Goal: Task Accomplishment & Management: Complete application form

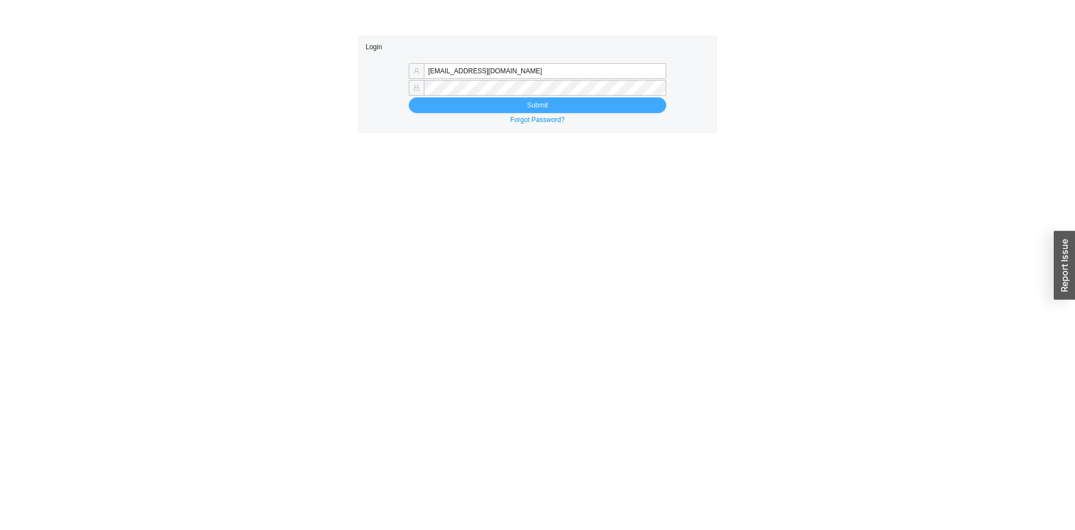
type input "[EMAIL_ADDRESS][DOMAIN_NAME]"
click at [599, 100] on button "Submit" at bounding box center [538, 105] width 258 height 16
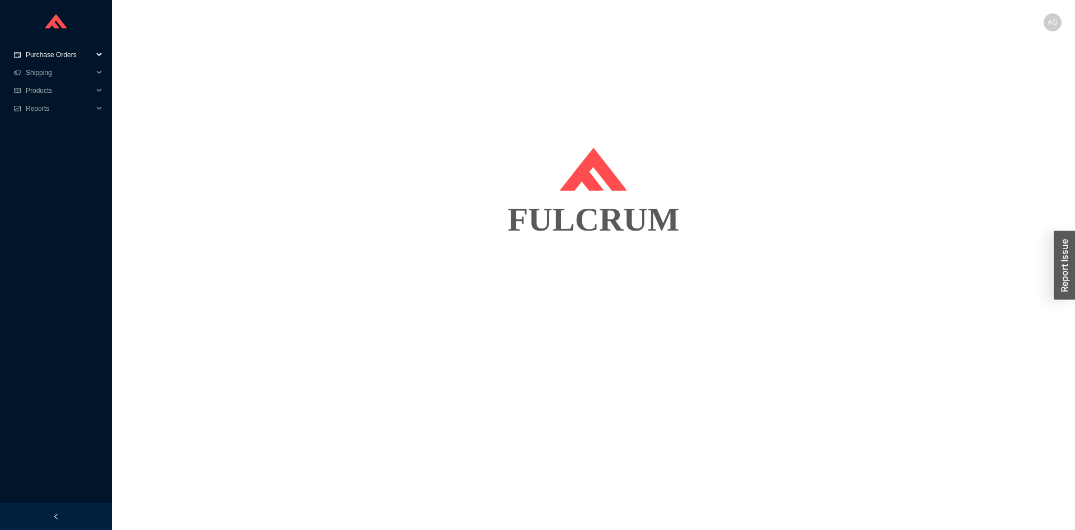
click at [30, 53] on span "Purchase Orders" at bounding box center [59, 55] width 67 height 18
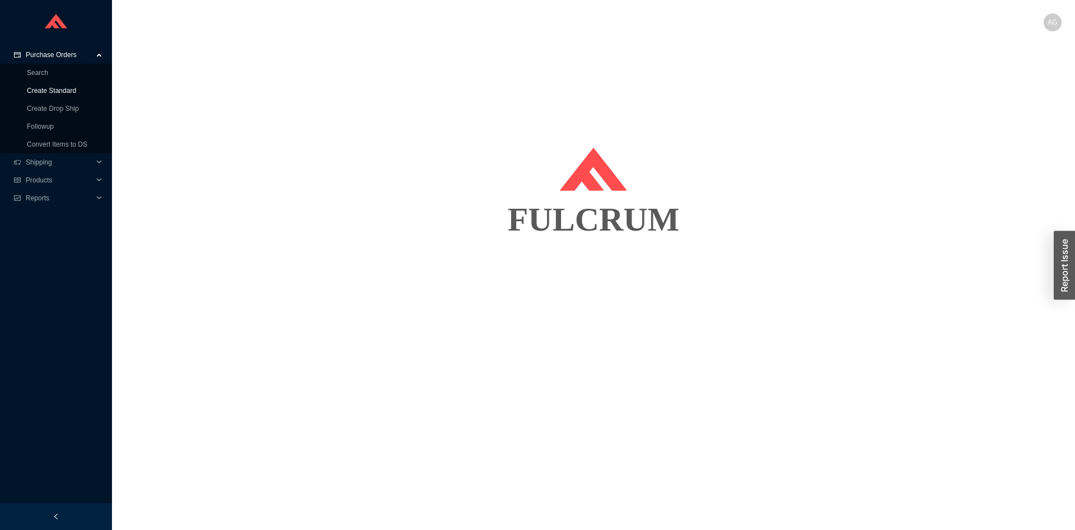
click at [63, 88] on link "Create Standard" at bounding box center [51, 91] width 49 height 8
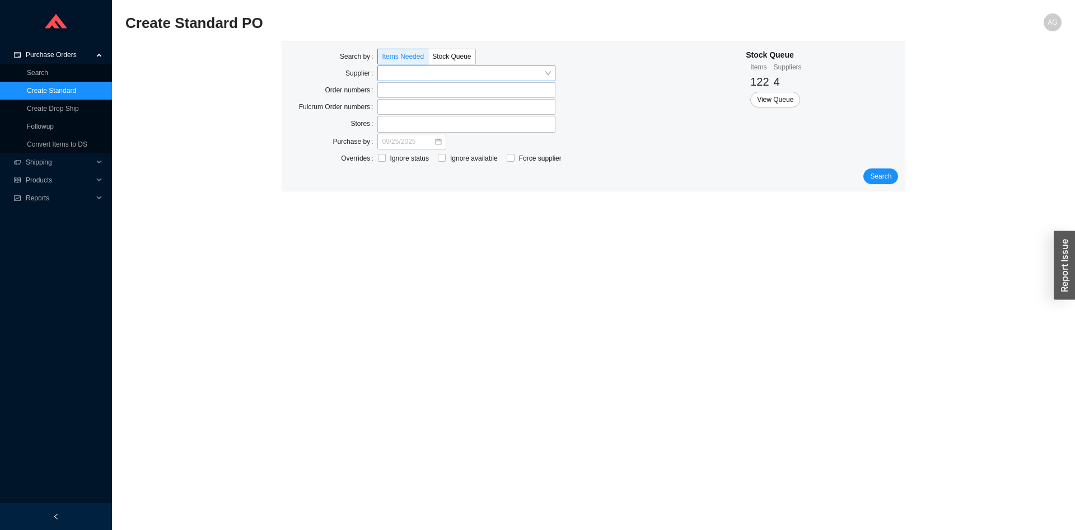
click at [432, 70] on input "search" at bounding box center [463, 73] width 162 height 15
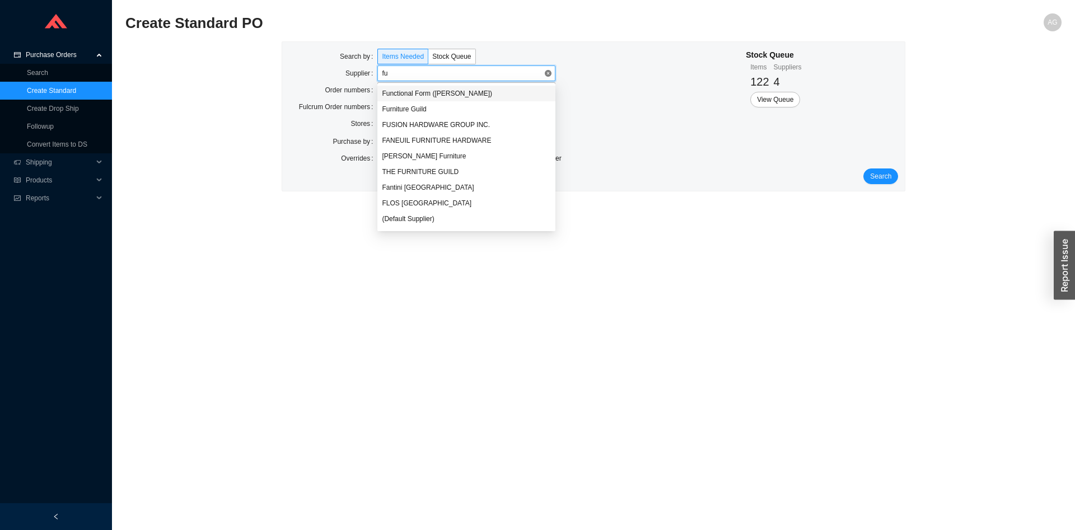
type input "fur"
click at [426, 91] on div "Furniture Guild" at bounding box center [466, 93] width 169 height 10
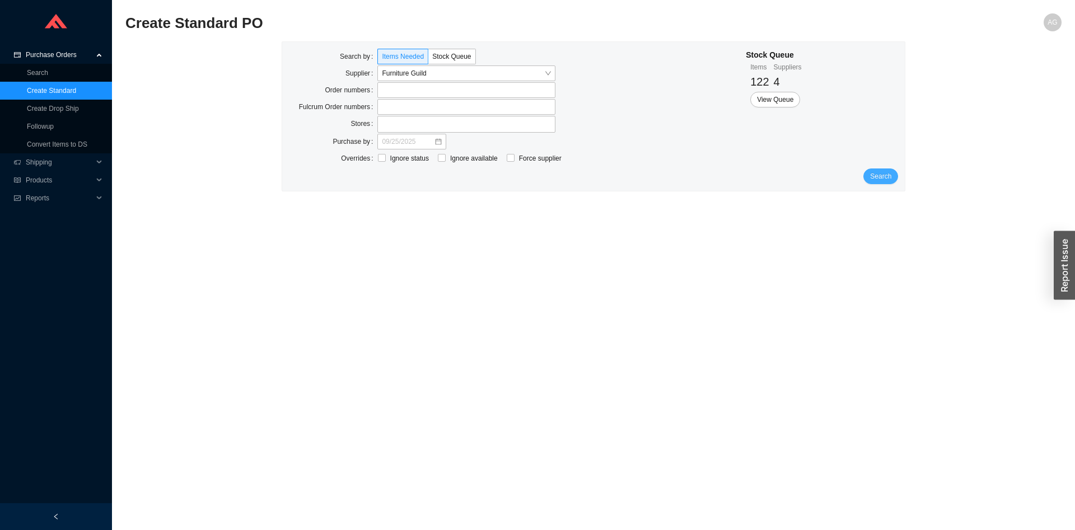
click at [897, 175] on button "Search" at bounding box center [881, 177] width 35 height 16
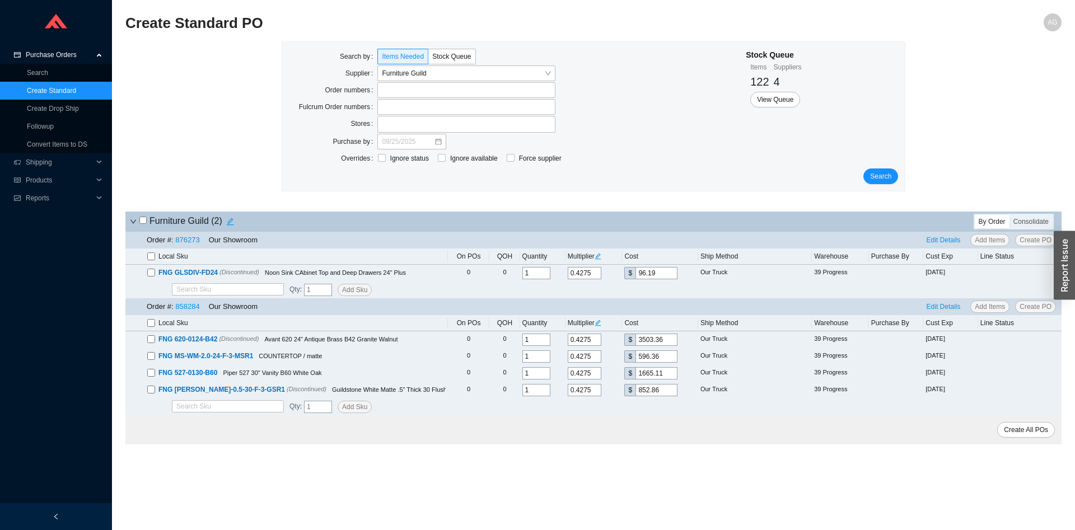
click at [152, 323] on input "checkbox" at bounding box center [151, 323] width 8 height 8
checkbox input "true"
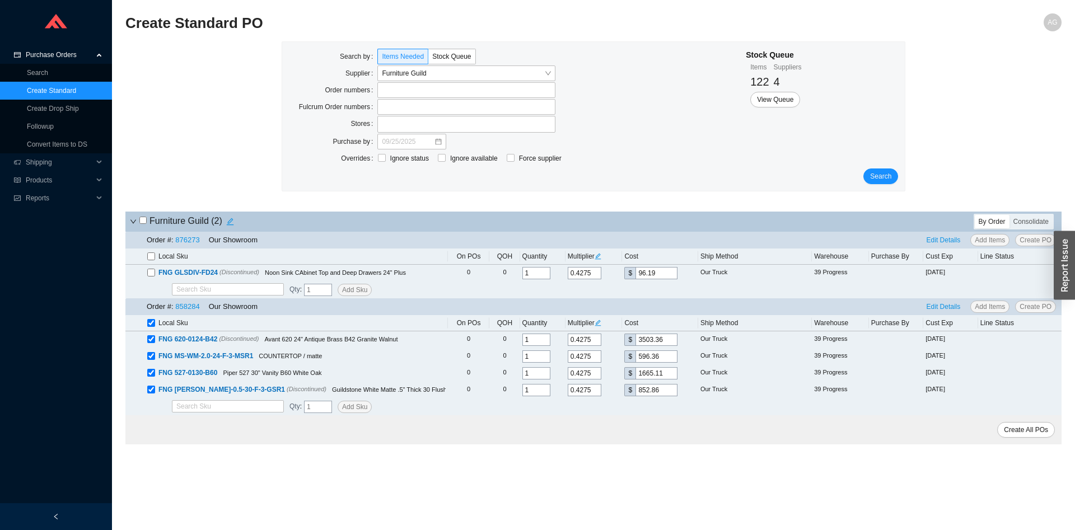
checkbox input "true"
click at [189, 309] on link "858284" at bounding box center [187, 306] width 24 height 8
click at [886, 176] on span "Search" at bounding box center [880, 176] width 21 height 11
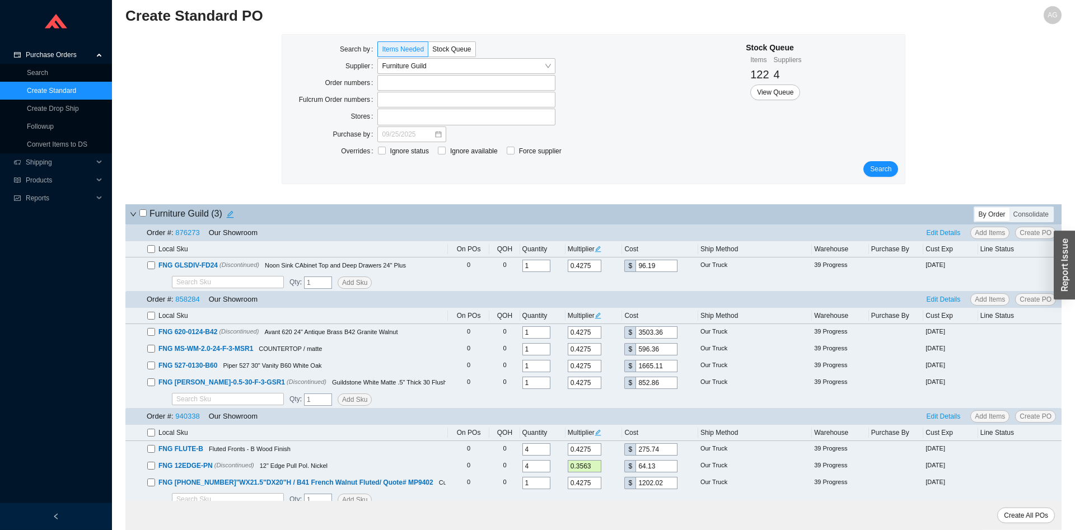
scroll to position [16, 0]
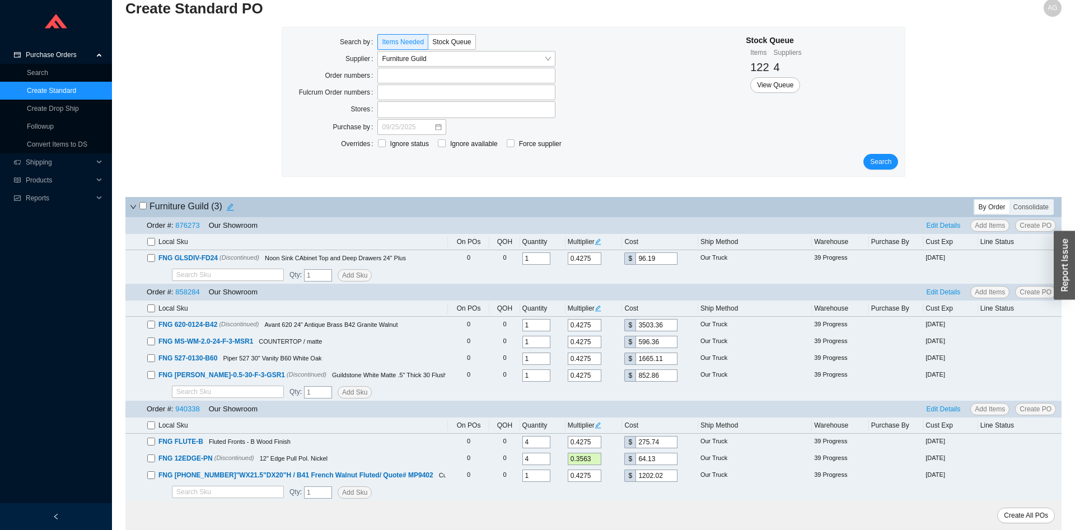
click at [151, 424] on input "checkbox" at bounding box center [151, 426] width 8 height 8
checkbox input "true"
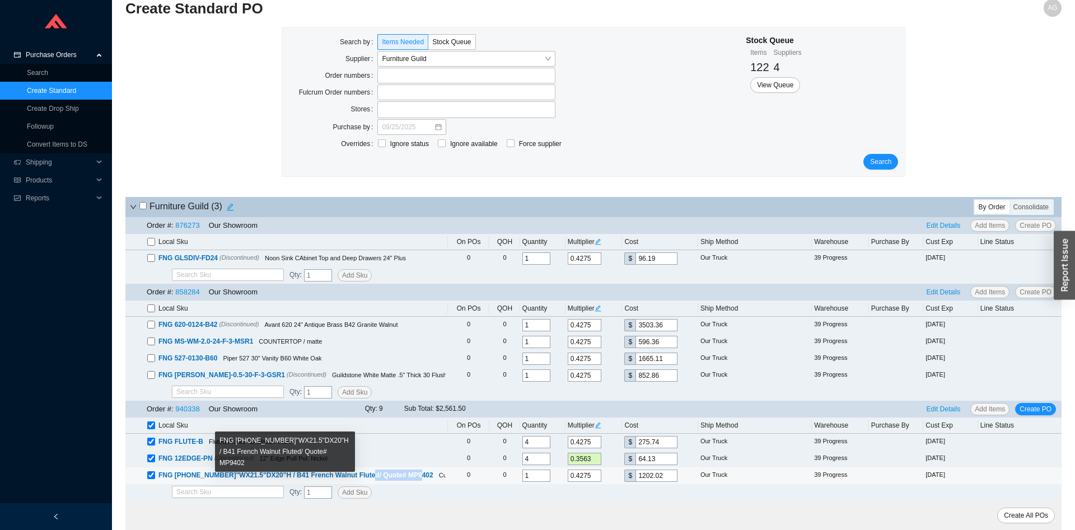
drag, startPoint x: 414, startPoint y: 477, endPoint x: 365, endPoint y: 478, distance: 49.3
click at [365, 478] on span "FNG 1100-405-69"WX21.5"DX20"H / B41 French Walnut Fluted/ Quote# MP9402" at bounding box center [295, 476] width 275 height 8
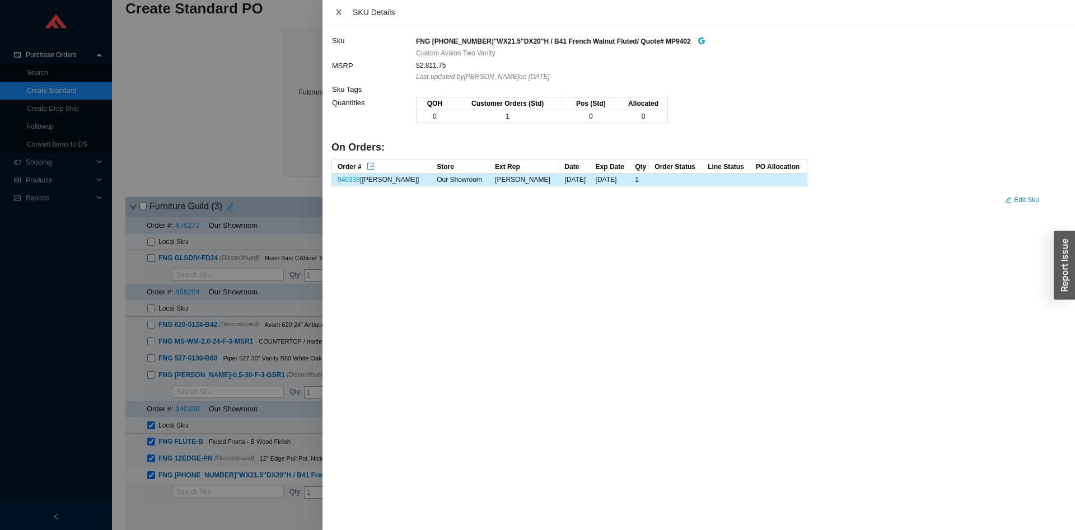
click at [339, 14] on icon "close" at bounding box center [339, 13] width 6 height 6
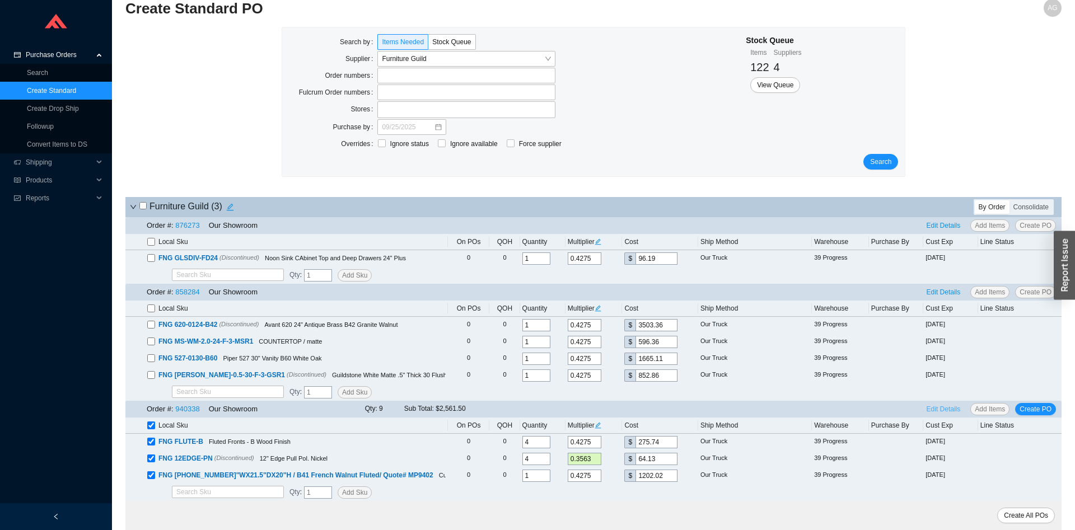
click at [940, 405] on span "Edit Details" at bounding box center [944, 409] width 34 height 11
select select "5"
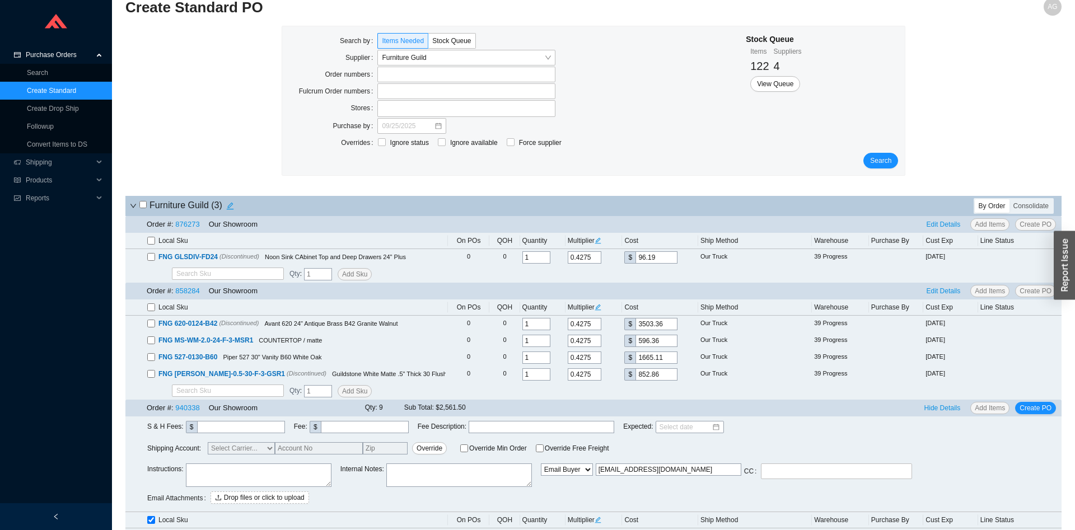
click at [268, 474] on textarea at bounding box center [259, 476] width 146 height 24
type textarea "Quote MP9402 Salesperson - AMAR"
click at [1043, 409] on span "Create PO" at bounding box center [1036, 408] width 32 height 11
